Goal: Check status: Check status

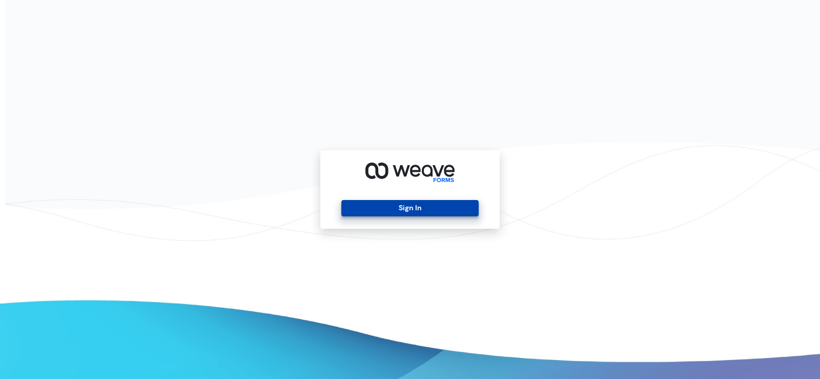
click at [422, 213] on button "Sign In" at bounding box center [409, 208] width 137 height 16
click at [417, 215] on button "Sign In" at bounding box center [409, 208] width 137 height 16
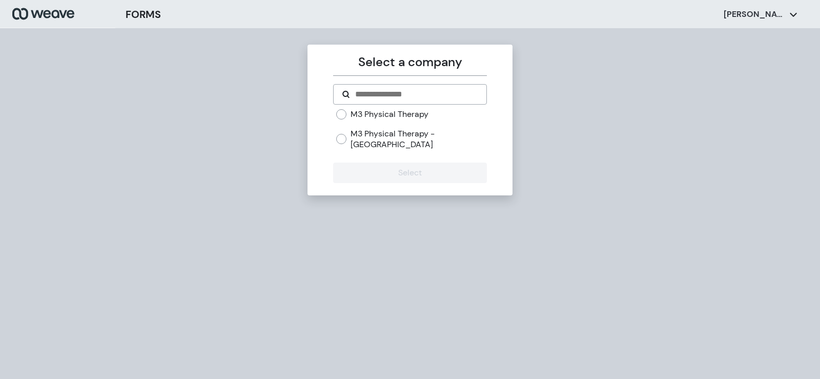
drag, startPoint x: 417, startPoint y: 118, endPoint x: 416, endPoint y: 157, distance: 38.5
click at [417, 118] on label "M3 Physical Therapy" at bounding box center [389, 114] width 78 height 11
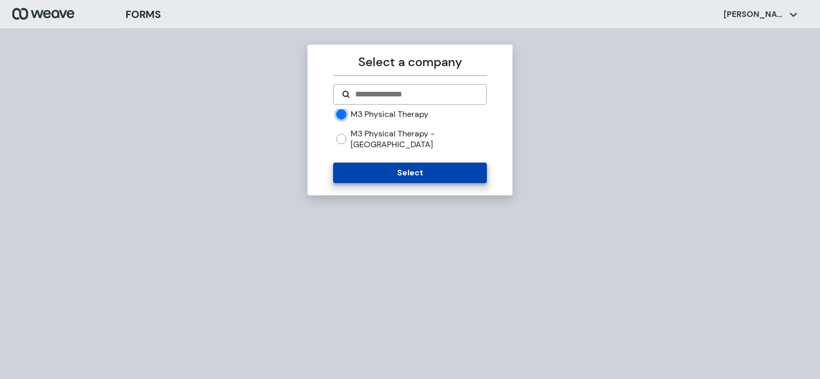
click at [416, 162] on button "Select" at bounding box center [409, 172] width 153 height 20
